Goal: Information Seeking & Learning: Learn about a topic

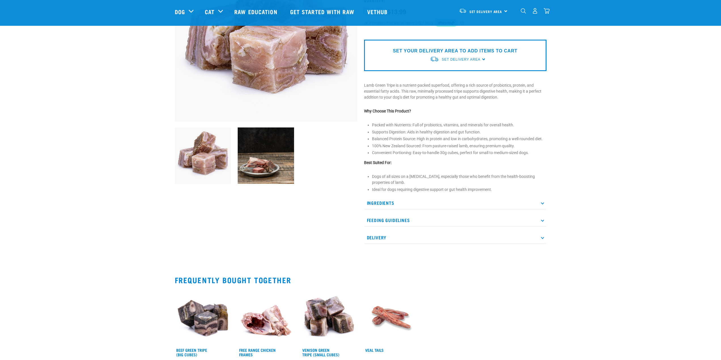
scroll to position [28, 0]
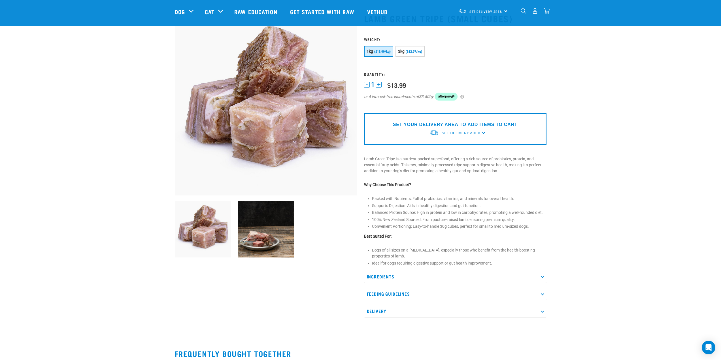
click at [342, 12] on link "Get started with Raw" at bounding box center [323, 11] width 77 height 23
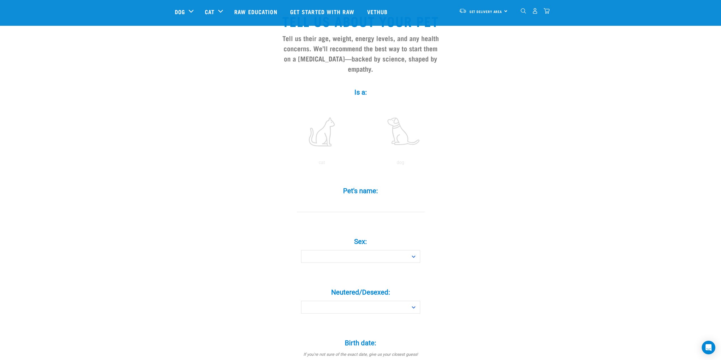
scroll to position [57, 0]
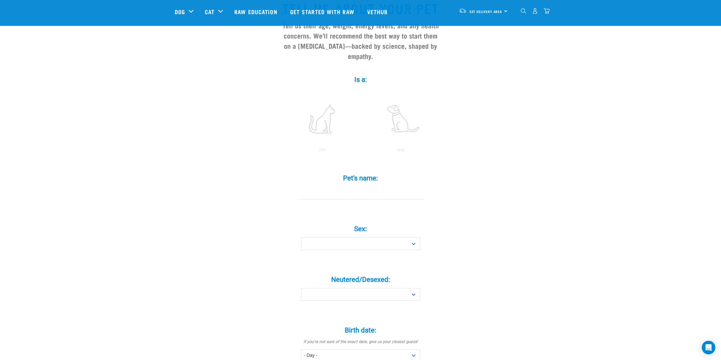
click at [403, 119] on label at bounding box center [401, 119] width 77 height 48
click at [361, 151] on input "radio" at bounding box center [361, 151] width 0 height 0
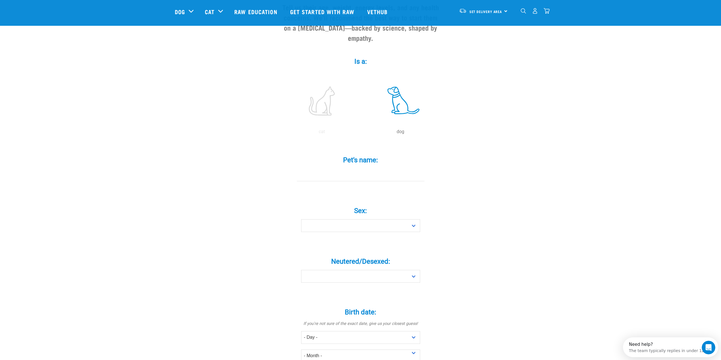
scroll to position [85, 0]
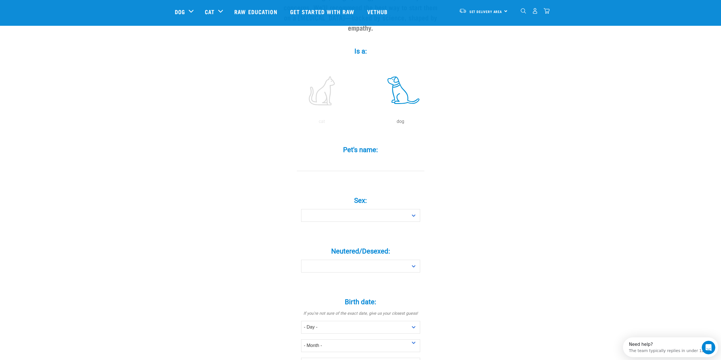
click at [372, 158] on input "Pet's name: *" at bounding box center [361, 164] width 128 height 13
type input "Benson"
click at [390, 209] on select "Boy Girl" at bounding box center [360, 215] width 119 height 13
select select "boy"
click at [301, 209] on select "Boy Girl" at bounding box center [360, 215] width 119 height 13
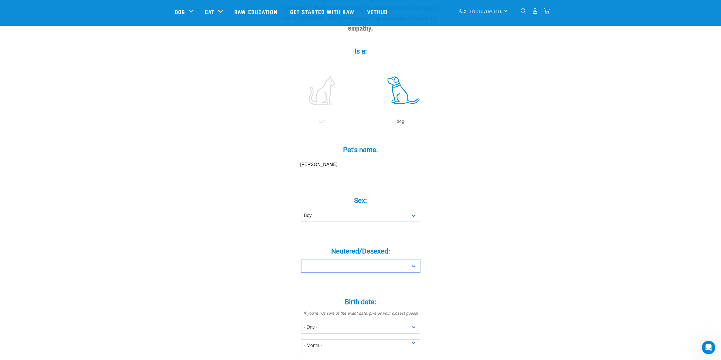
click at [373, 260] on select "Yes No" at bounding box center [360, 266] width 119 height 13
select select "yes"
click at [301, 260] on select "Yes No" at bounding box center [360, 266] width 119 height 13
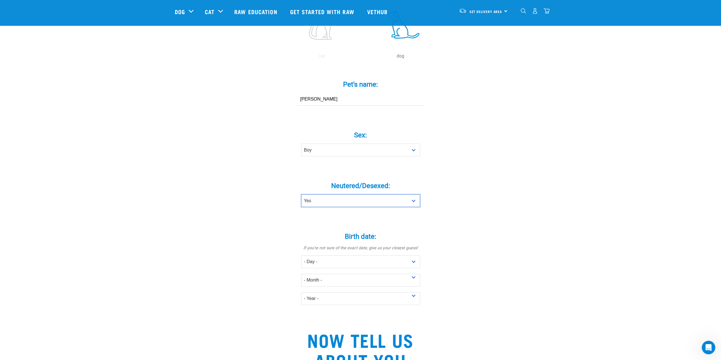
scroll to position [170, 0]
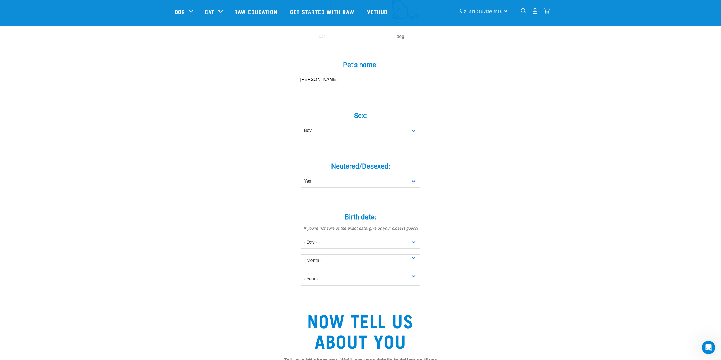
click at [351, 226] on p "If you're not sure of the exact date, give us your closest guess!" at bounding box center [361, 229] width 170 height 6
click at [350, 236] on select "- Day - 1 2 3 4 5 6 7 8 9 10 11 12 13 14 15 16 17 18 19 20 21 22 23 24 25 26 27" at bounding box center [360, 242] width 119 height 13
select select "14"
click at [301, 236] on select "- Day - 1 2 3 4 5 6 7 8 9 10 11 12 13 14 15 16 17 18 19 20 21 22 23 24 25 26 27" at bounding box center [360, 242] width 119 height 13
click at [333, 255] on select "- Month - January February March April May June July August September October N…" at bounding box center [360, 261] width 119 height 13
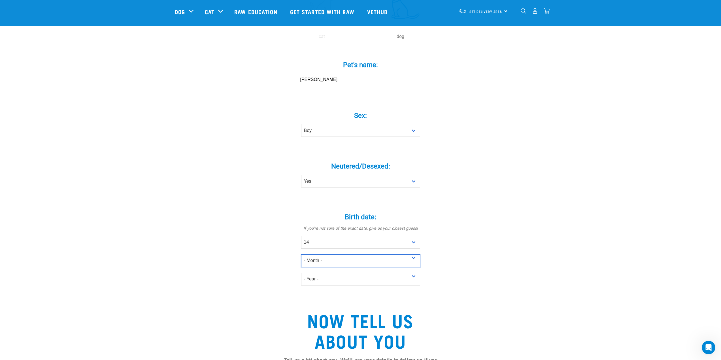
select select "July"
click at [301, 255] on select "- Month - January February March April May June July August September October N…" at bounding box center [360, 261] width 119 height 13
click at [344, 273] on select "- Year - 2025 2024 2023 2022 2021 2020 2019 2018 2017 2016 2015 2014 2013 2012" at bounding box center [360, 279] width 119 height 13
select select "2020"
click at [301, 273] on select "- Year - 2025 2024 2023 2022 2021 2020 2019 2018 2017 2016 2015 2014 2013 2012" at bounding box center [360, 279] width 119 height 13
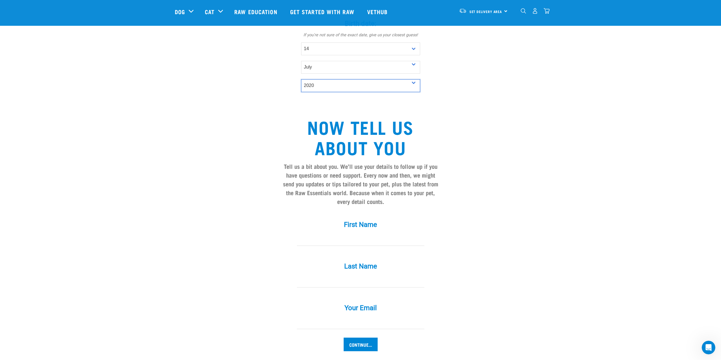
scroll to position [368, 0]
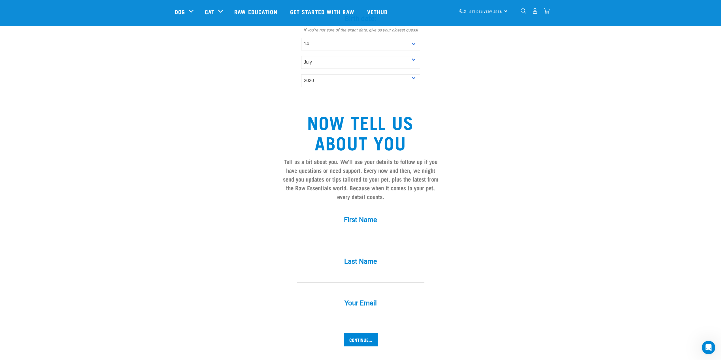
click at [350, 228] on input "First Name *" at bounding box center [361, 234] width 128 height 13
type input "William"
type input "Ross"
type input "wjnross93@gmail.com"
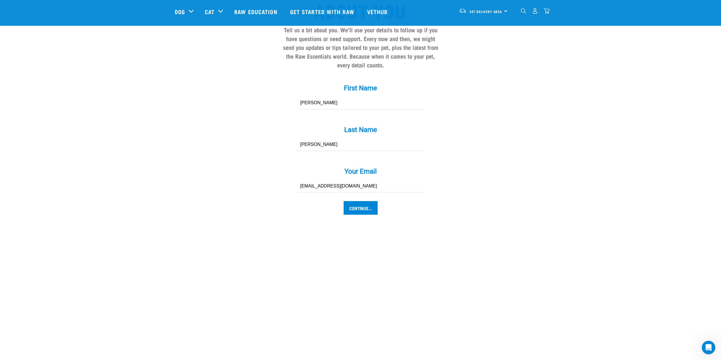
scroll to position [510, 0]
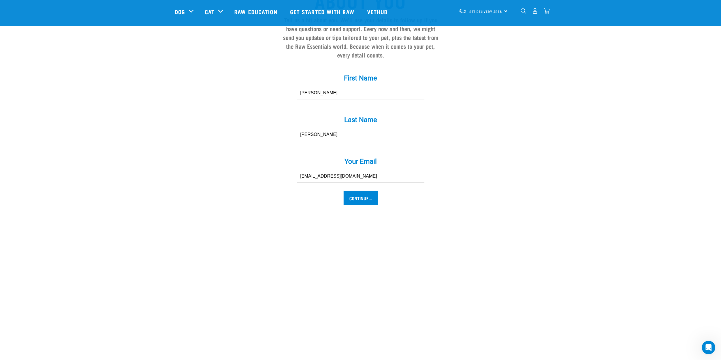
click at [359, 191] on input "Continue..." at bounding box center [361, 198] width 34 height 14
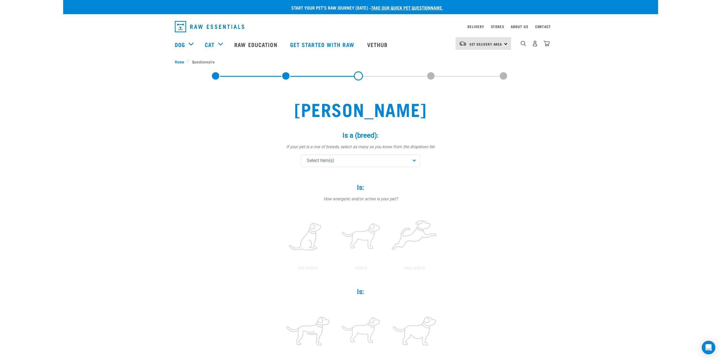
click at [390, 159] on div "Select item(s)" at bounding box center [360, 160] width 119 height 13
click at [370, 159] on div "Select item(s)" at bounding box center [360, 160] width 119 height 13
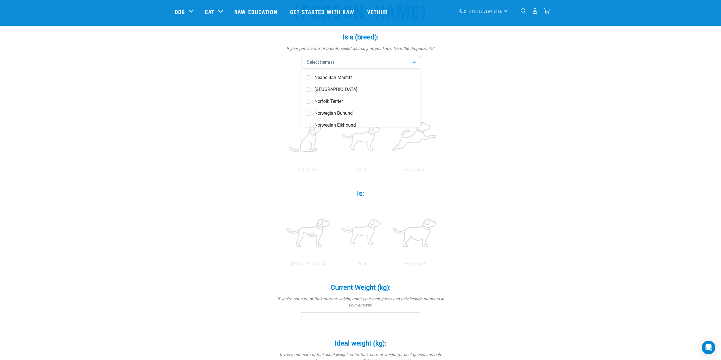
scroll to position [1510, 0]
click at [360, 91] on span "Miniature Schnauzer" at bounding box center [365, 93] width 101 height 6
click at [550, 137] on div "Benson Is a (breed): * If your pet is a mix of breeds, select as many as you kn…" at bounding box center [360, 239] width 381 height 546
click at [413, 138] on label at bounding box center [414, 139] width 51 height 48
click at [388, 171] on input "radio" at bounding box center [388, 171] width 0 height 0
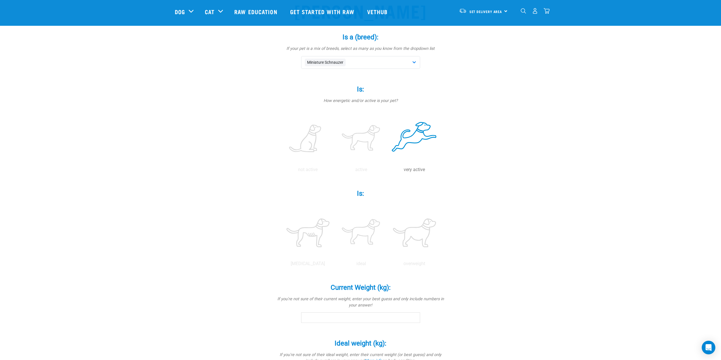
scroll to position [113, 0]
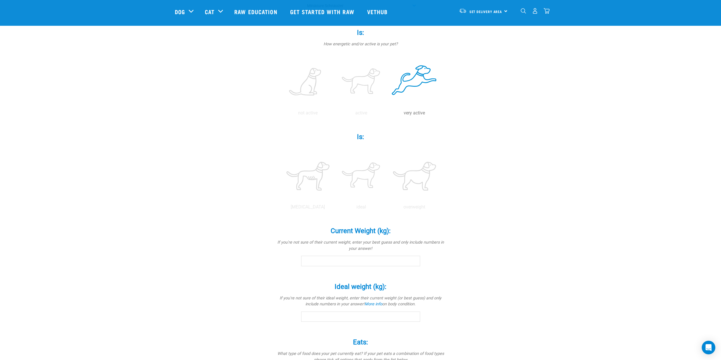
click at [370, 179] on label at bounding box center [361, 176] width 51 height 48
click at [335, 209] on input "radio" at bounding box center [335, 209] width 0 height 0
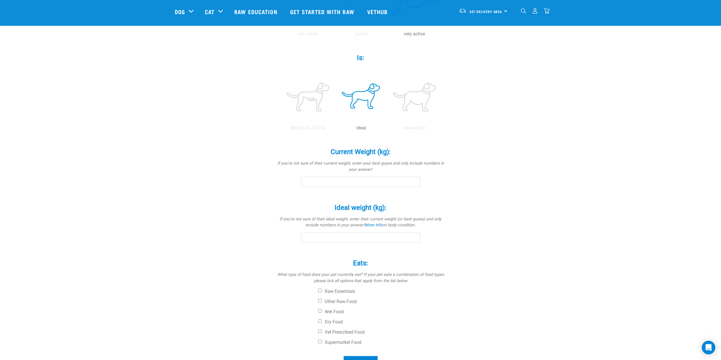
scroll to position [198, 0]
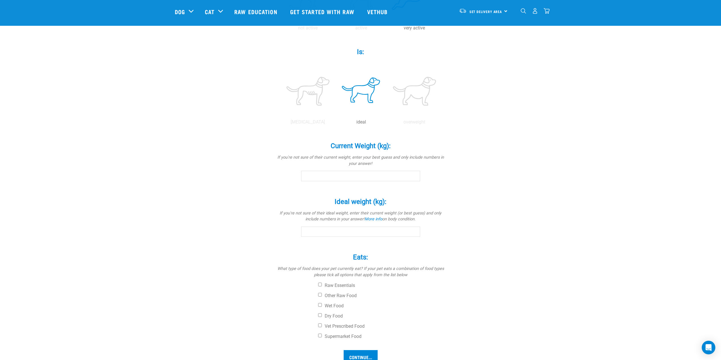
click at [359, 180] on input "Current Weight (kg): *" at bounding box center [360, 176] width 119 height 10
type input "10"
click at [330, 229] on input "Ideal weight (kg): *" at bounding box center [360, 232] width 119 height 10
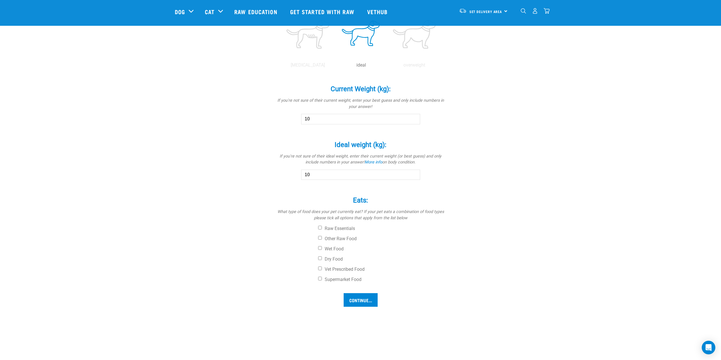
scroll to position [283, 0]
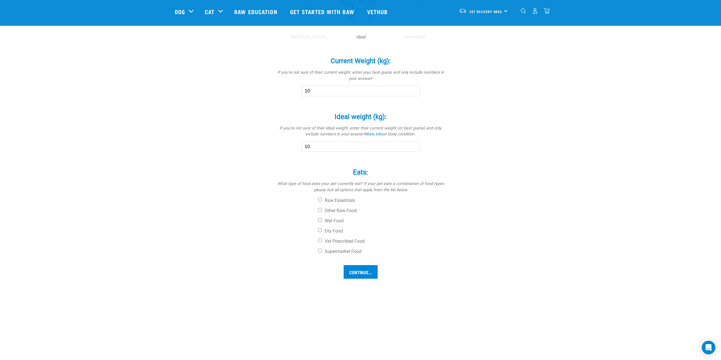
type input "10"
click at [340, 231] on label "Dry Food" at bounding box center [382, 231] width 128 height 6
click at [322, 231] on input "Dry Food" at bounding box center [320, 230] width 4 height 4
checkbox input "true"
click at [368, 274] on input "Continue..." at bounding box center [361, 272] width 34 height 14
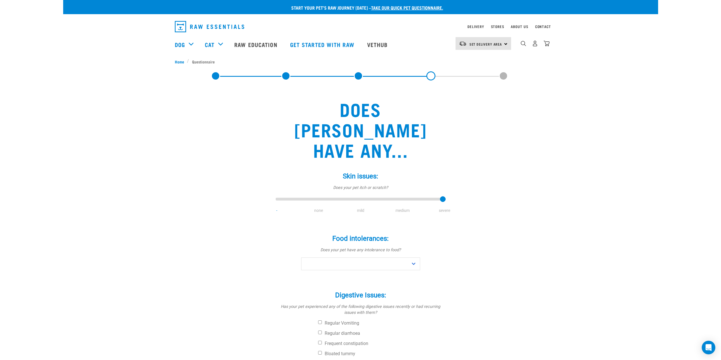
drag, startPoint x: 350, startPoint y: 177, endPoint x: 441, endPoint y: 176, distance: 91.0
type input "4"
click at [441, 196] on input "range" at bounding box center [361, 200] width 170 height 8
click at [380, 258] on select "No Yes" at bounding box center [360, 264] width 119 height 13
select select "no"
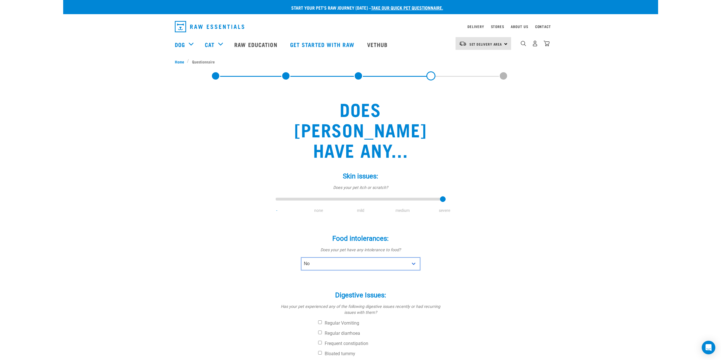
click at [301, 258] on select "No Yes" at bounding box center [360, 264] width 119 height 13
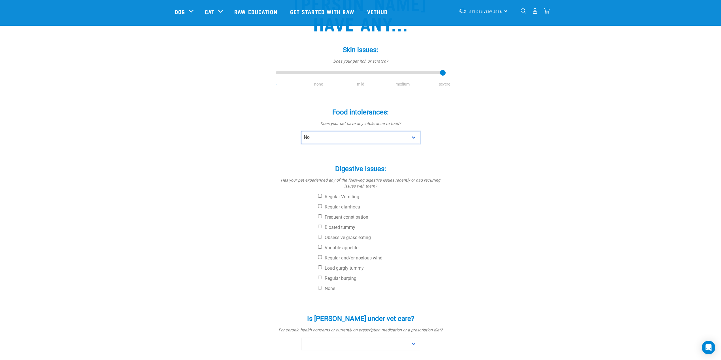
scroll to position [85, 0]
click at [325, 286] on label "None" at bounding box center [382, 289] width 128 height 6
click at [322, 286] on input "None" at bounding box center [320, 288] width 4 height 4
checkbox input "true"
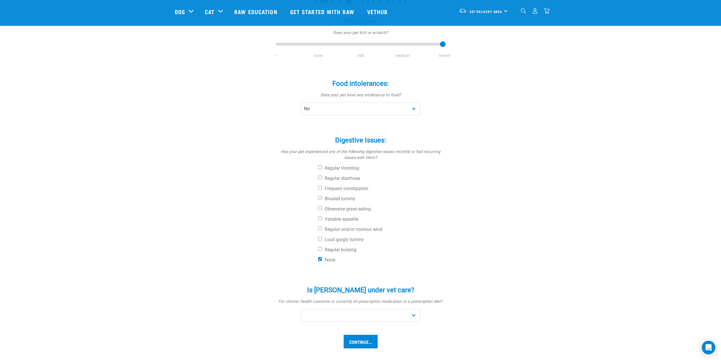
scroll to position [142, 0]
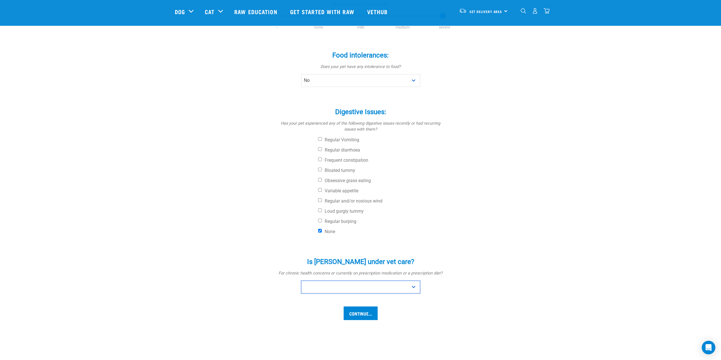
click at [355, 281] on select "No Yes" at bounding box center [360, 287] width 119 height 13
select select "no"
click at [301, 281] on select "No Yes" at bounding box center [360, 287] width 119 height 13
click at [362, 307] on input "Continue..." at bounding box center [361, 314] width 34 height 14
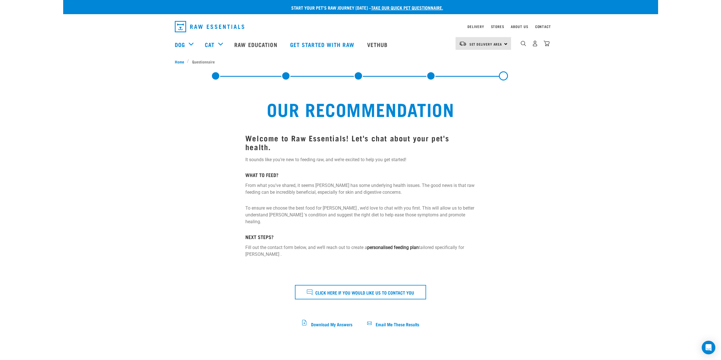
click at [377, 323] on span "Email Me These Results" at bounding box center [398, 324] width 44 height 3
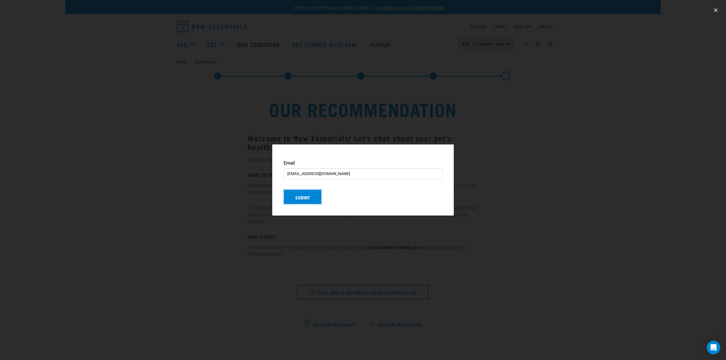
click at [310, 193] on button "Submit" at bounding box center [302, 197] width 38 height 15
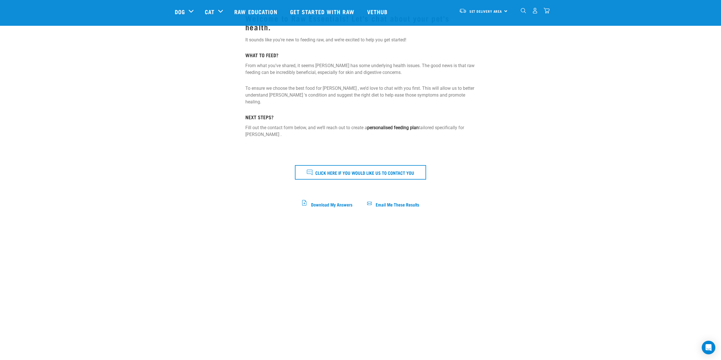
scroll to position [28, 0]
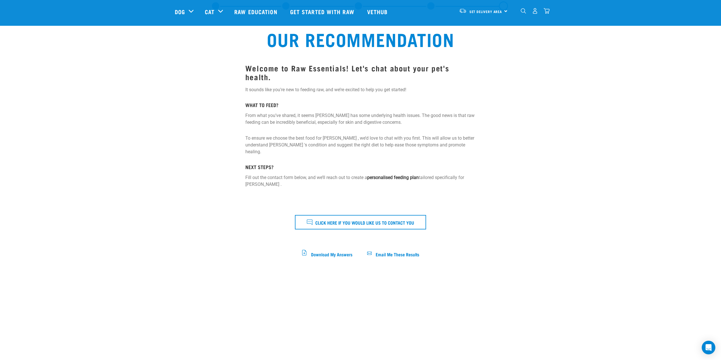
click at [337, 253] on span "Download My Answers" at bounding box center [331, 254] width 41 height 3
drag, startPoint x: 311, startPoint y: 160, endPoint x: 285, endPoint y: 162, distance: 26.5
click at [305, 174] on p "Fill out the contact form below, and we’ll reach out to create a personalised f…" at bounding box center [360, 181] width 230 height 14
click at [284, 174] on p "Fill out the contact form below, and we’ll reach out to create a personalised f…" at bounding box center [360, 181] width 230 height 14
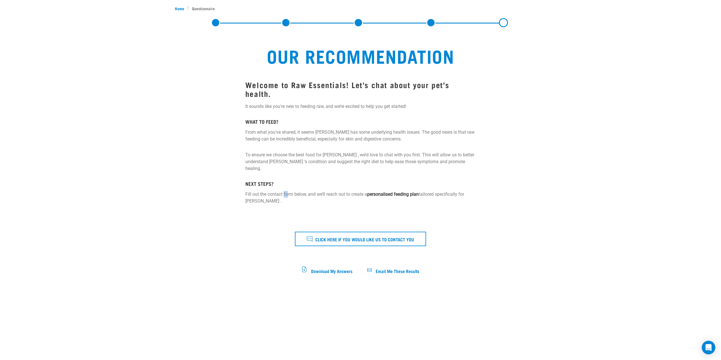
scroll to position [0, 0]
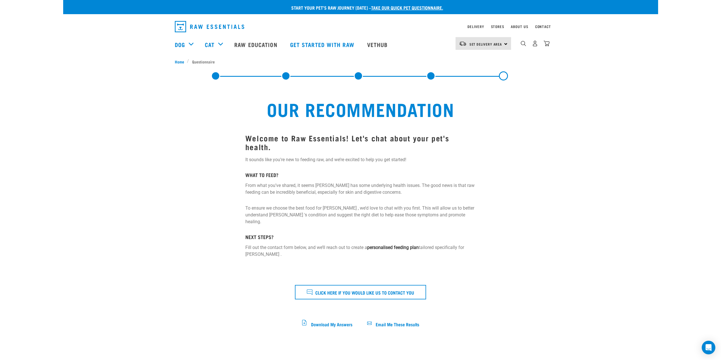
click at [291, 244] on p "Fill out the contact form below, and we’ll reach out to create a personalised f…" at bounding box center [360, 251] width 230 height 14
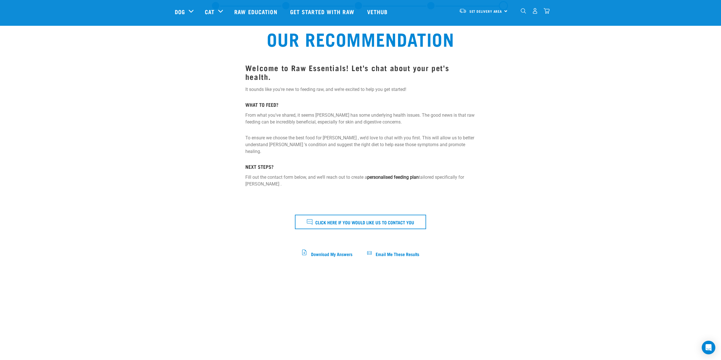
scroll to position [28, 0]
click at [381, 175] on strong "personalised feeding plan" at bounding box center [393, 177] width 52 height 5
click at [413, 175] on strong "personalised feeding plan" at bounding box center [393, 177] width 52 height 5
click at [433, 174] on p "Fill out the contact form below, and we’ll reach out to create a personalised f…" at bounding box center [360, 181] width 230 height 14
drag, startPoint x: 372, startPoint y: 160, endPoint x: 243, endPoint y: 162, distance: 129.0
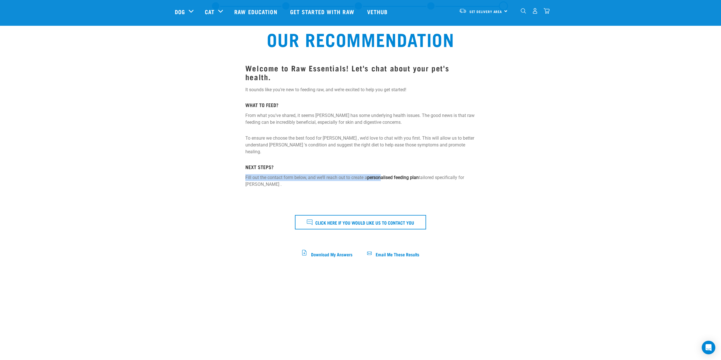
click at [243, 162] on div "Welcome to Raw Essentials! Let's chat about your pet's health. It sounds like y…" at bounding box center [360, 159] width 237 height 219
drag, startPoint x: 248, startPoint y: 175, endPoint x: 252, endPoint y: 181, distance: 6.9
click at [251, 179] on div "Welcome to Raw Essentials! Let's chat about your pet's health. It sounds like y…" at bounding box center [360, 159] width 237 height 219
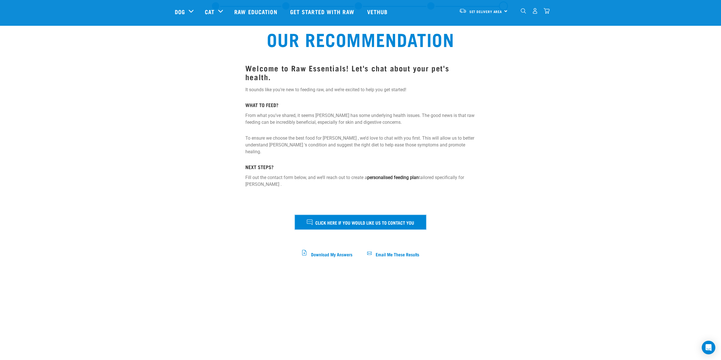
click at [332, 219] on span "Click here if you would like us to contact you" at bounding box center [364, 222] width 99 height 7
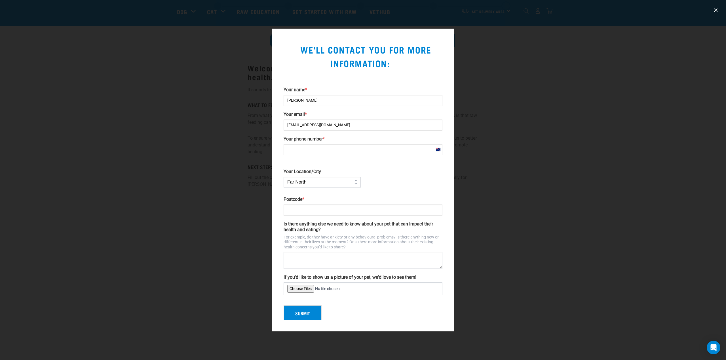
click at [318, 147] on input "Your phone number *" at bounding box center [362, 149] width 159 height 11
click at [425, 203] on div "Postcode *" at bounding box center [362, 206] width 159 height 19
click at [334, 182] on select "Far North Auckland Waikato Bay of Plenty Coromandel Taranaki Hawkes Bay/Gisborn…" at bounding box center [321, 182] width 77 height 11
select select "Auckland"
click at [283, 177] on select "Far North Auckland Waikato Bay of Plenty Coromandel Taranaki Hawkes Bay/Gisborn…" at bounding box center [321, 182] width 77 height 11
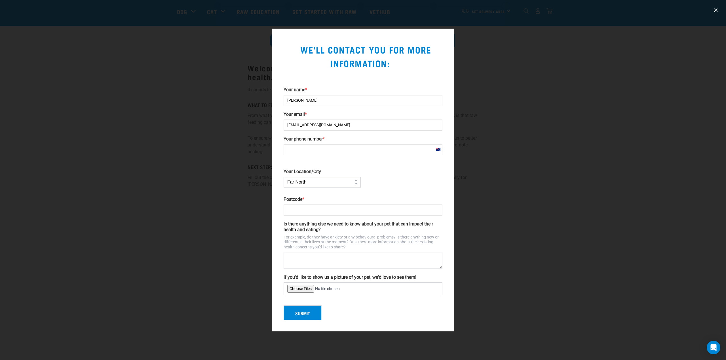
click at [332, 213] on input "Postcode *" at bounding box center [362, 210] width 159 height 11
type input "1024"
click at [398, 243] on p "For example, do they have anxiety or any behavioural problems? Is there anythin…" at bounding box center [362, 242] width 159 height 15
click at [305, 312] on button "Submit" at bounding box center [302, 313] width 38 height 15
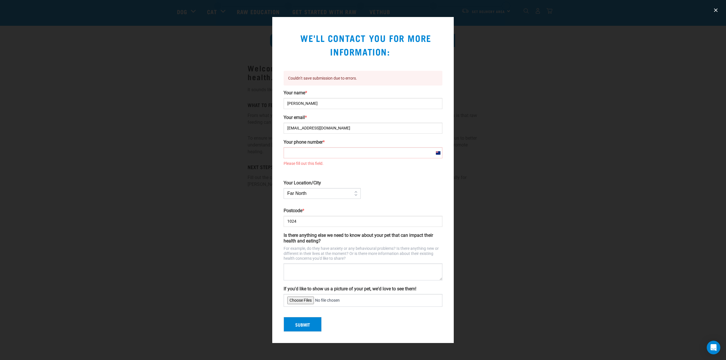
click at [538, 143] on div at bounding box center [363, 180] width 726 height 360
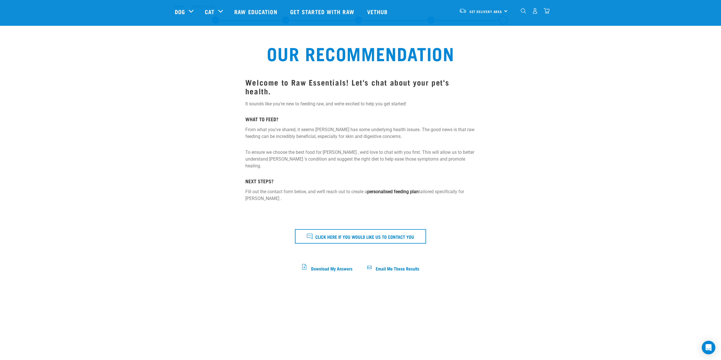
scroll to position [0, 0]
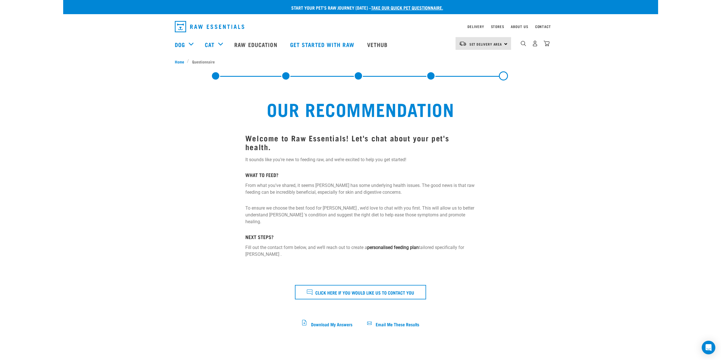
click at [313, 46] on link "Get started with Raw" at bounding box center [323, 44] width 77 height 23
click at [313, 45] on link "Get started with Raw" at bounding box center [323, 44] width 77 height 23
click at [268, 46] on link "Raw Education" at bounding box center [257, 44] width 56 height 23
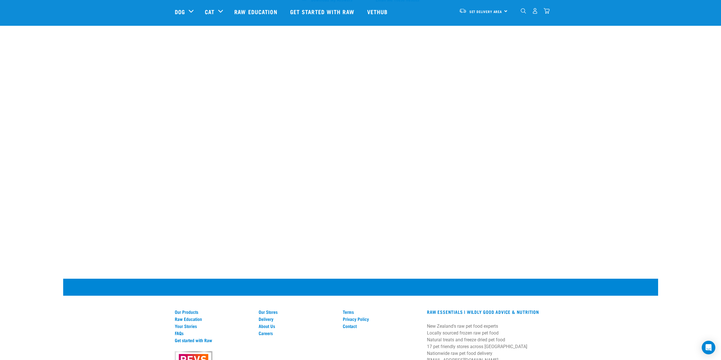
scroll to position [324, 0]
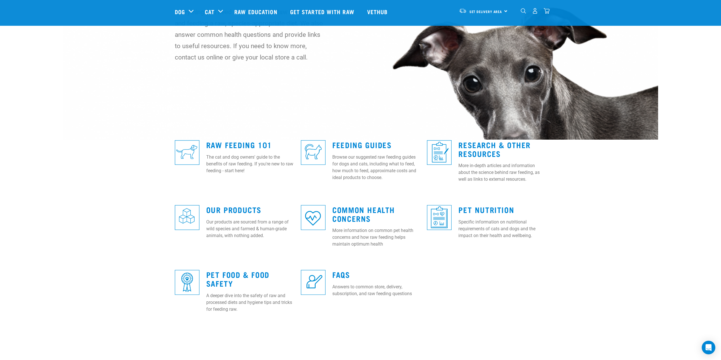
scroll to position [85, 0]
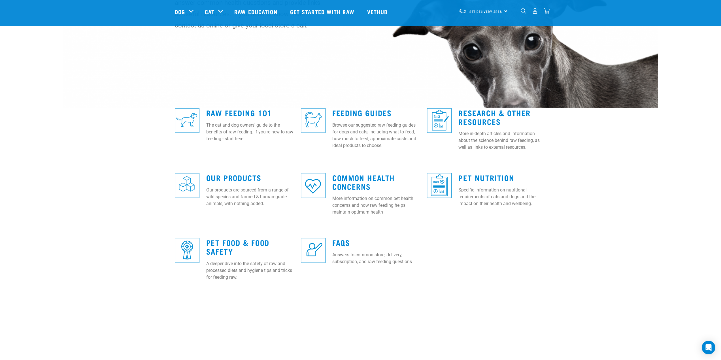
click at [350, 112] on link "Feeding Guides" at bounding box center [361, 113] width 59 height 4
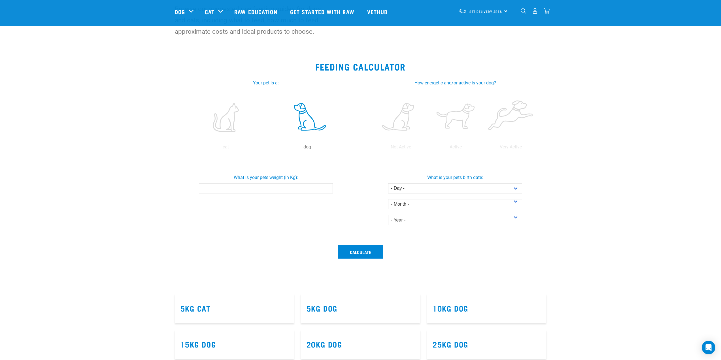
scroll to position [57, 0]
click at [276, 189] on input "What is your pets weight (in Kg):" at bounding box center [266, 188] width 134 height 10
type input "10"
click at [457, 190] on select "- Day - 1 2 3 4 5 6 7 8 9 10 11 12 13 14 15 16 17 18 19 20 21 22 23 24 25 26 27" at bounding box center [455, 188] width 134 height 10
select select "4"
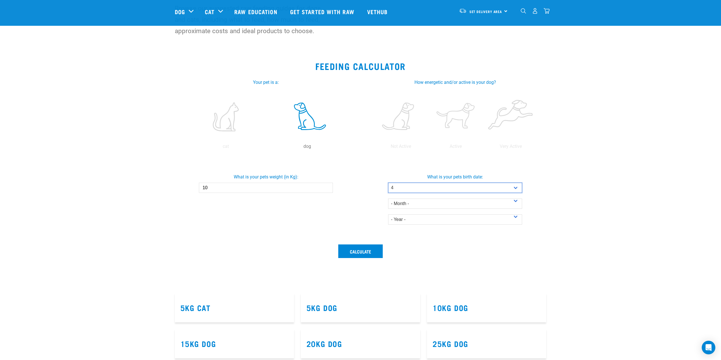
click at [388, 183] on select "- Day - 1 2 3 4 5 6 7 8 9 10 11 12 13 14 15 16 17 18 19 20 21 22 23 24 25 26 27" at bounding box center [455, 188] width 134 height 10
click at [426, 206] on select "- Month - January February March April May June July August September October N…" at bounding box center [455, 204] width 134 height 10
select select "July"
click at [388, 199] on select "- Month - January February March April May June July August September October N…" at bounding box center [455, 204] width 134 height 10
click at [419, 223] on select "- Year - 2025 2024 2023 2022 2021 2020 2019 2018 2017 2016 2015 2014" at bounding box center [455, 220] width 134 height 10
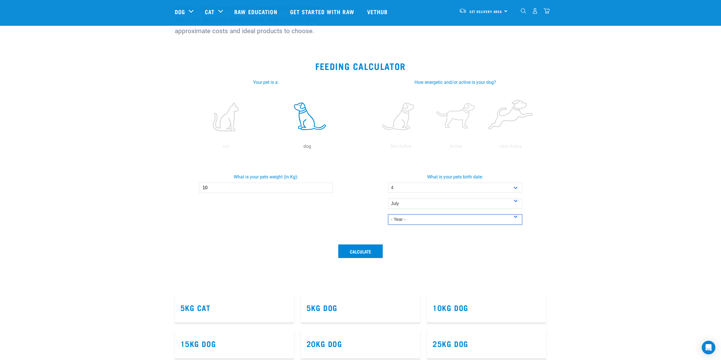
select select "2020"
click at [388, 215] on select "- Year - 2025 2024 2023 2022 2021 2020 2019 2018 2017 2016 2015 2014" at bounding box center [455, 220] width 134 height 10
click at [357, 253] on button "Calculate" at bounding box center [360, 252] width 45 height 14
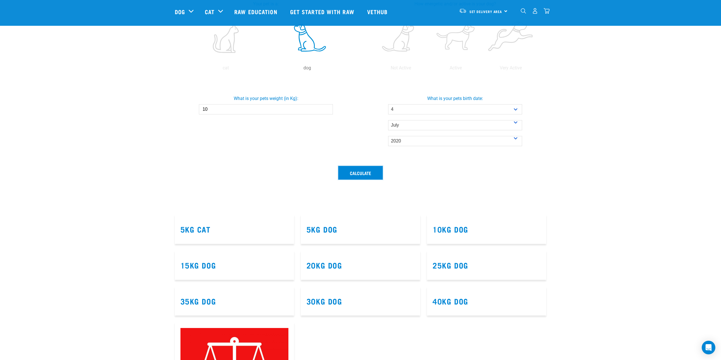
scroll to position [142, 0]
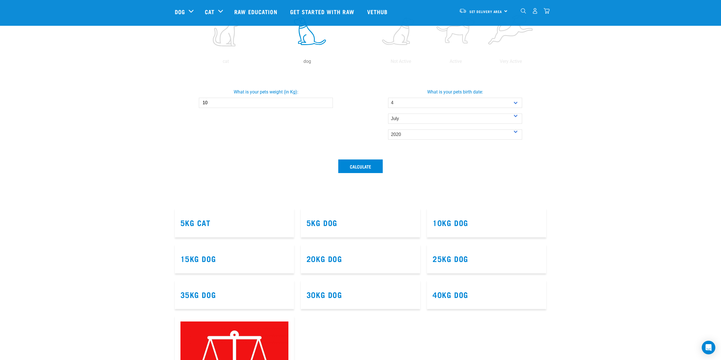
click at [467, 224] on link "10kg Dog" at bounding box center [451, 223] width 36 height 4
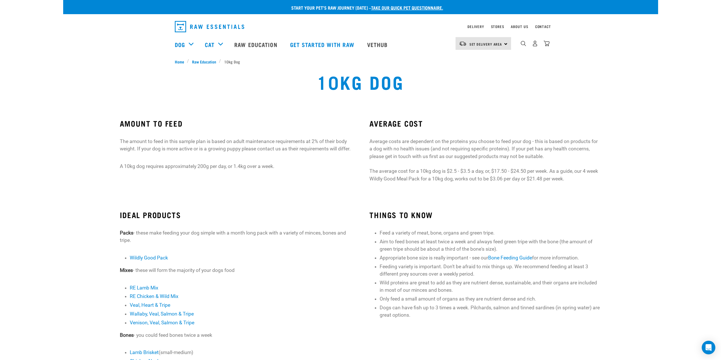
scroll to position [28, 0]
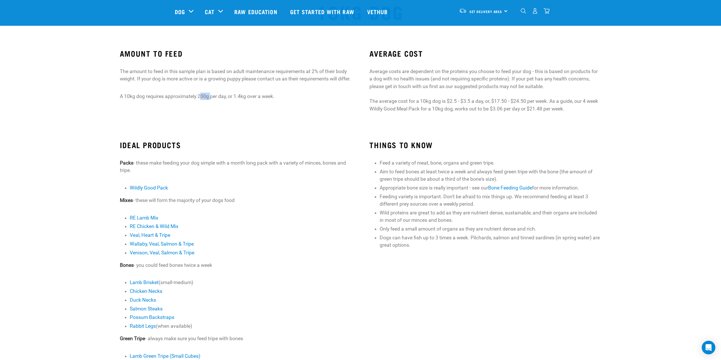
drag, startPoint x: 200, startPoint y: 102, endPoint x: 211, endPoint y: 101, distance: 10.8
click at [211, 100] on p "A 10kg dog requires approximately 200g per day, or 1.4kg over a week." at bounding box center [236, 96] width 232 height 7
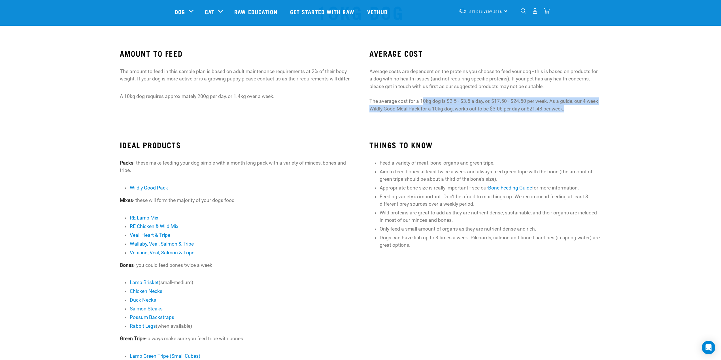
drag, startPoint x: 422, startPoint y: 102, endPoint x: 571, endPoint y: 117, distance: 150.1
click at [571, 117] on div "AVERAGE COST Average costs are dependent on the proteins you choose to feed you…" at bounding box center [486, 83] width 250 height 85
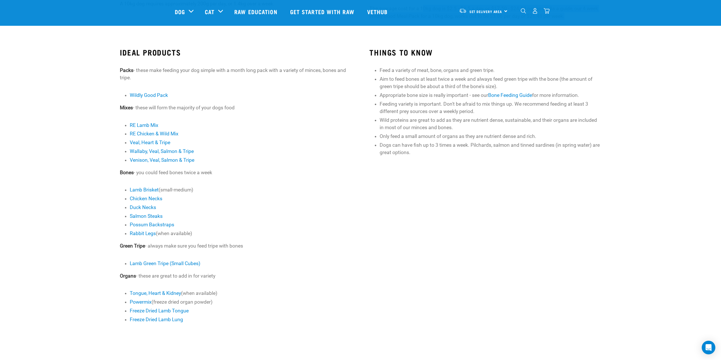
scroll to position [113, 0]
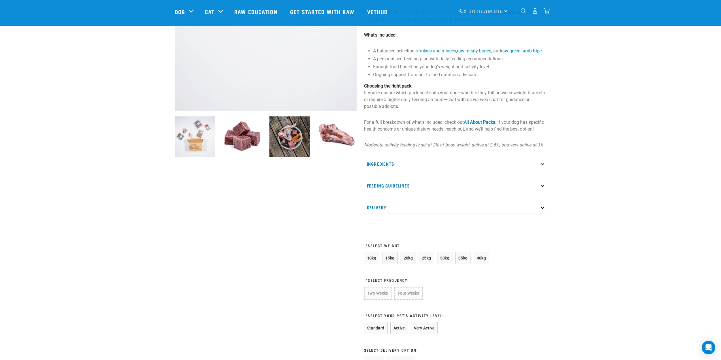
scroll to position [142, 0]
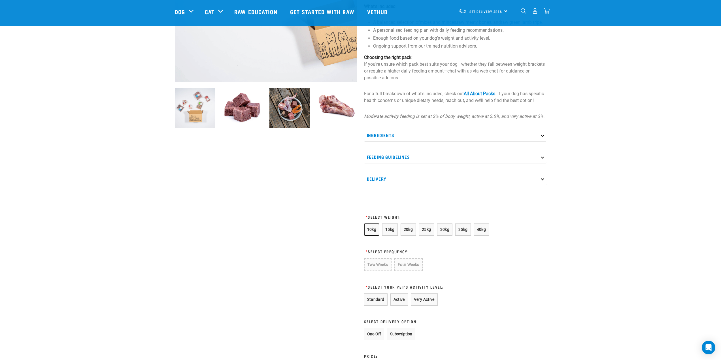
click at [373, 232] on span "10kg" at bounding box center [371, 229] width 9 height 5
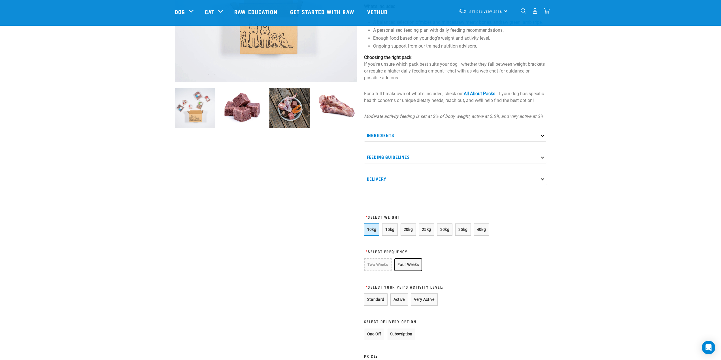
click at [410, 271] on button "Four Weeks" at bounding box center [409, 265] width 28 height 13
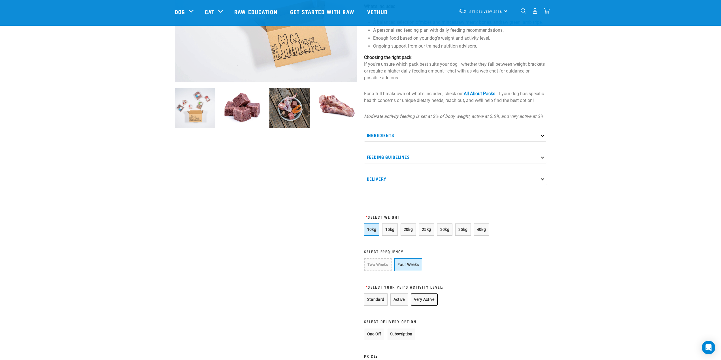
click at [424, 305] on button "Very Active" at bounding box center [424, 300] width 27 height 12
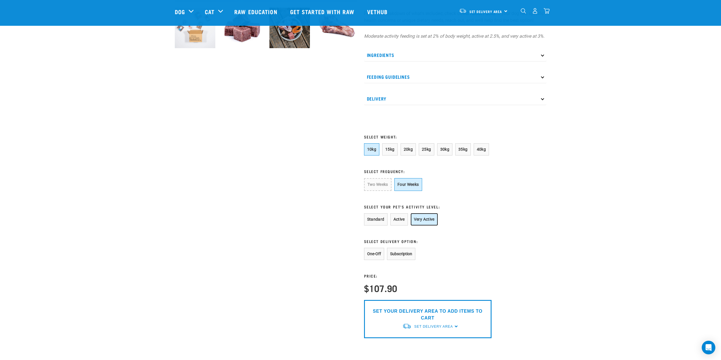
scroll to position [227, 0]
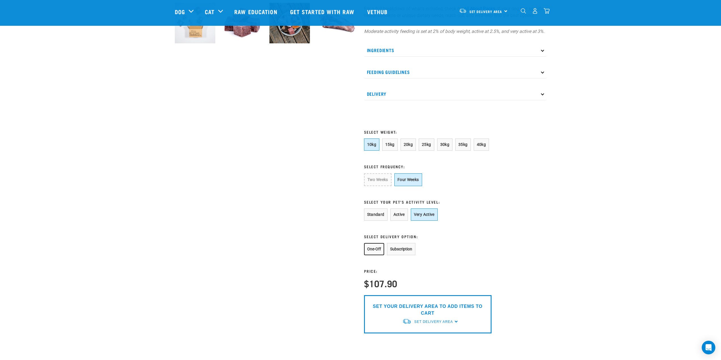
click at [375, 255] on button "One-Off" at bounding box center [374, 249] width 20 height 12
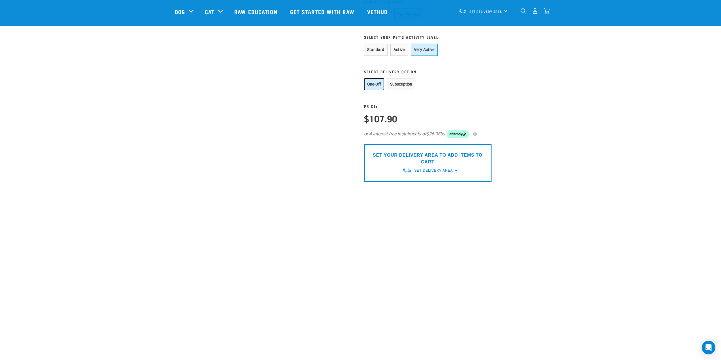
scroll to position [397, 0]
